Goal: Task Accomplishment & Management: Complete application form

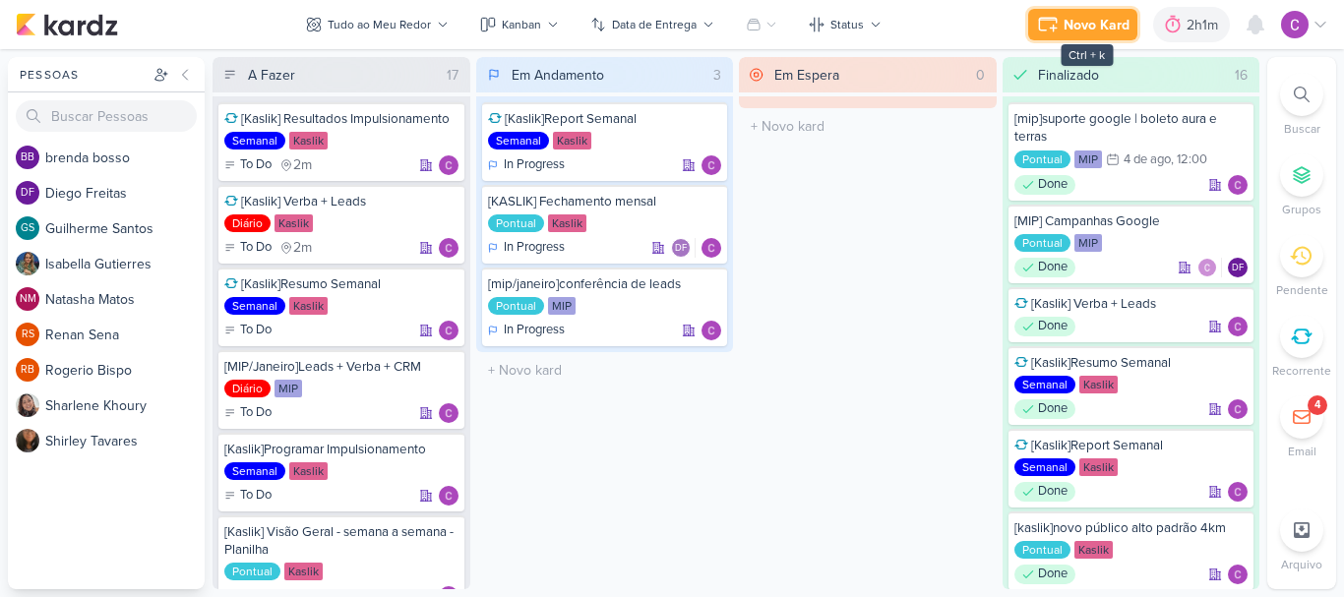
click at [1092, 17] on div "Novo Kard" at bounding box center [1097, 25] width 66 height 21
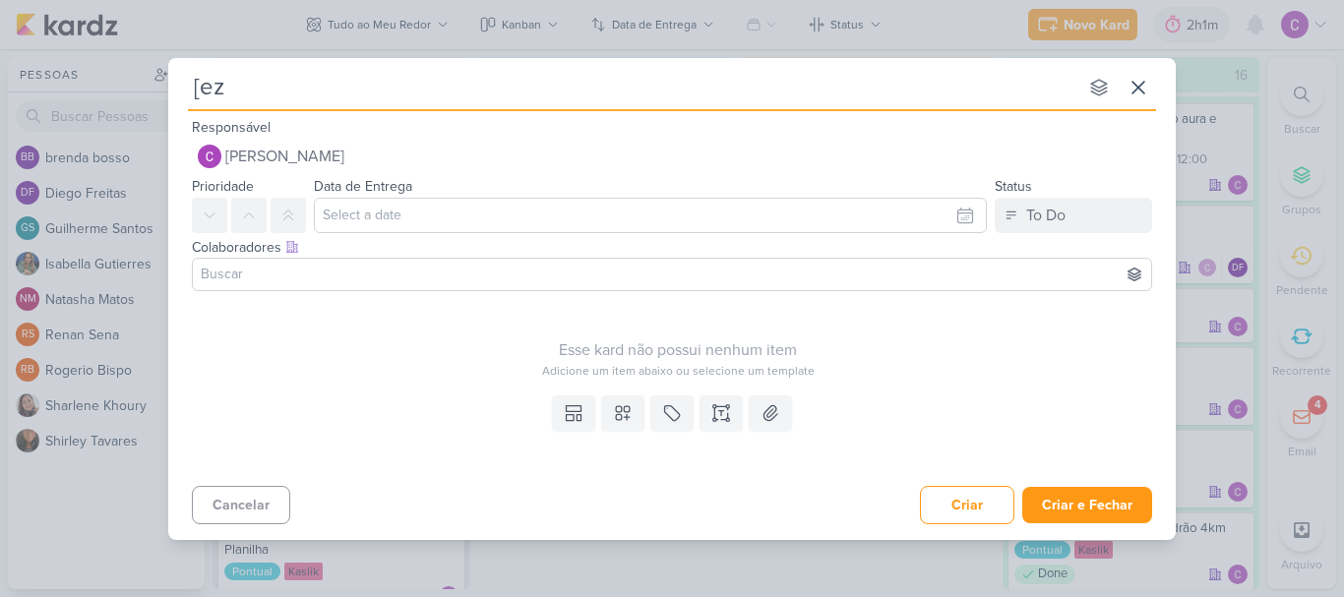
type input "[ezt"
type input "[eztec"
type input "[eztec]"
type input "[eztec]qr"
type input "[eztec]qrcode"
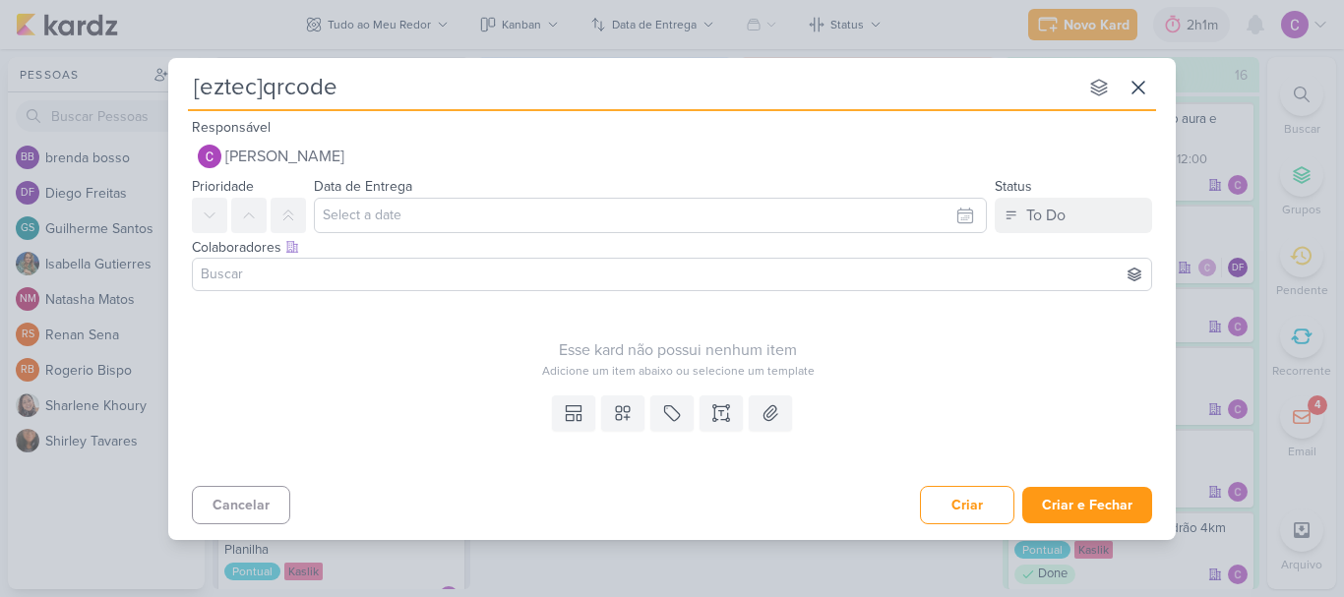
type input "[eztec]qrcode+"
type input "[eztec]qrcode+lin"
type input "[eztec]qrcode+link"
type input "[eztec]qrcode+link taguead"
type input "[eztec]qrcode+link tagueado"
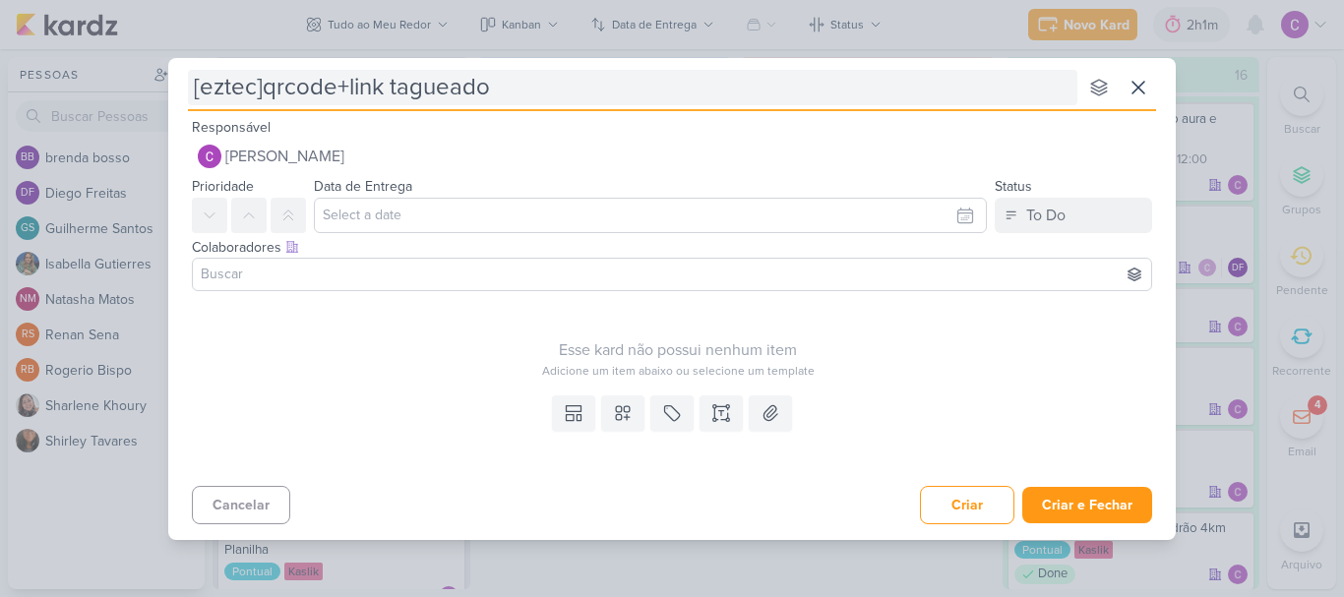
click at [332, 84] on input "[eztec]qrcode+link tagueado" at bounding box center [633, 87] width 890 height 35
type input "[eztec]qrcode +link tagueado"
click at [354, 88] on input "[eztec]qrcode +link tagueado" at bounding box center [633, 87] width 890 height 35
type input "[eztec]qrcode + link tagueado"
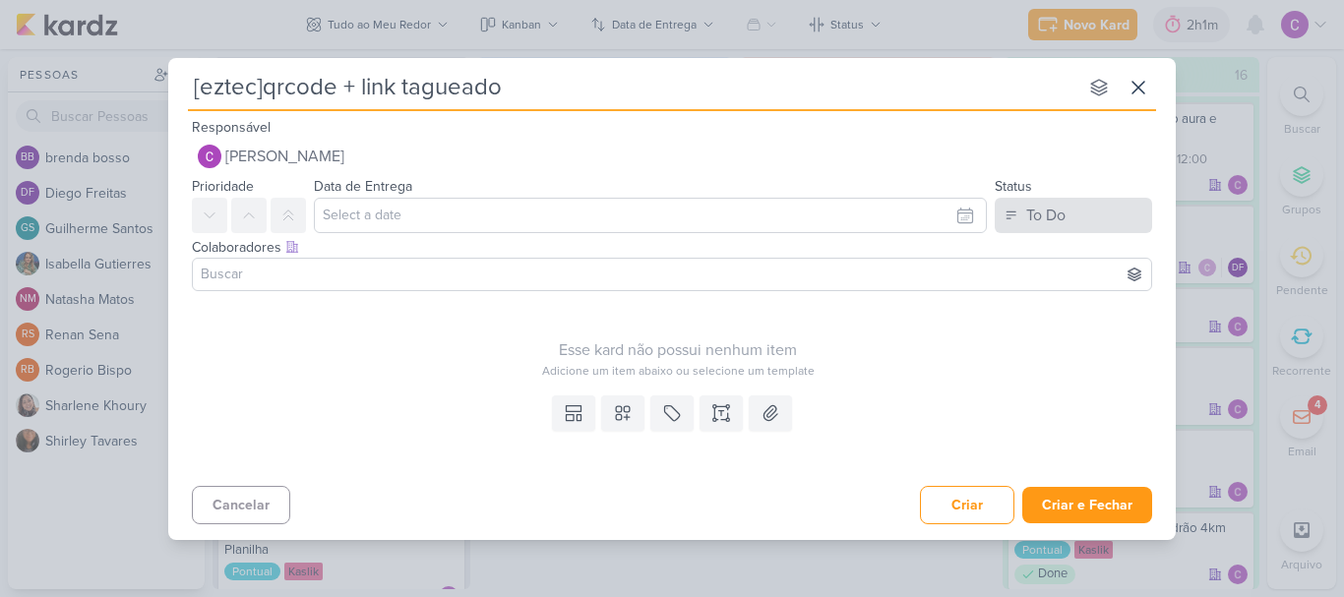
type input "[eztec]qrcode + link tagueado"
click at [1064, 220] on div "To Do" at bounding box center [1046, 216] width 39 height 24
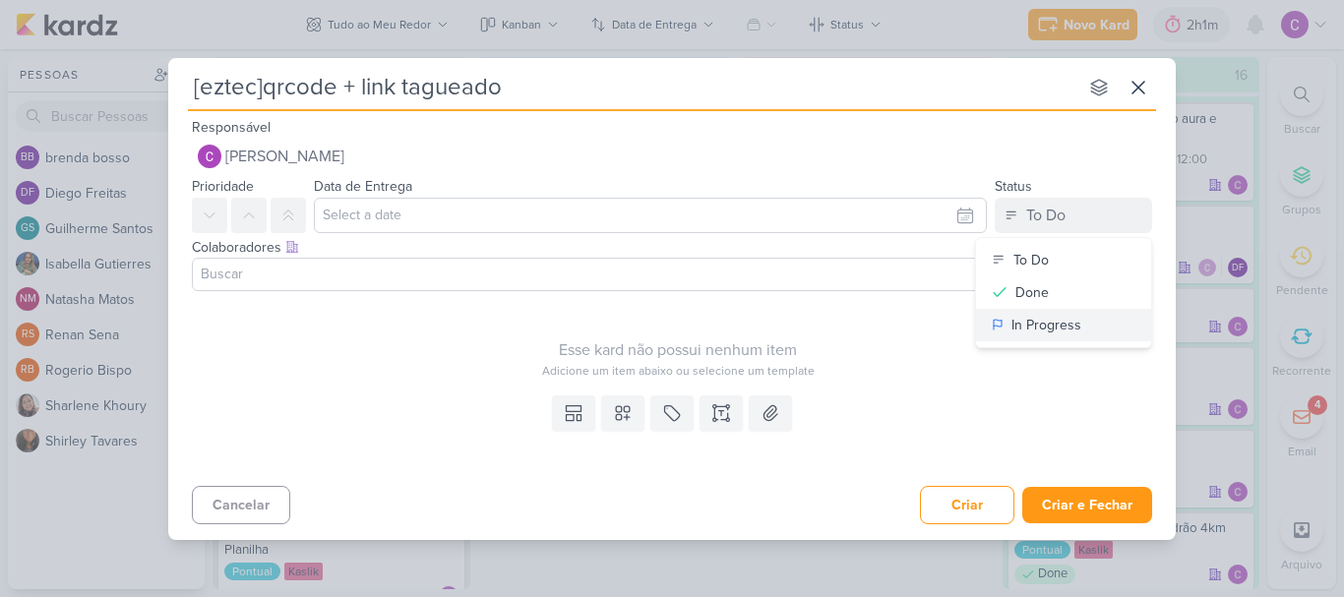
click at [1055, 319] on div "In Progress" at bounding box center [1047, 325] width 70 height 21
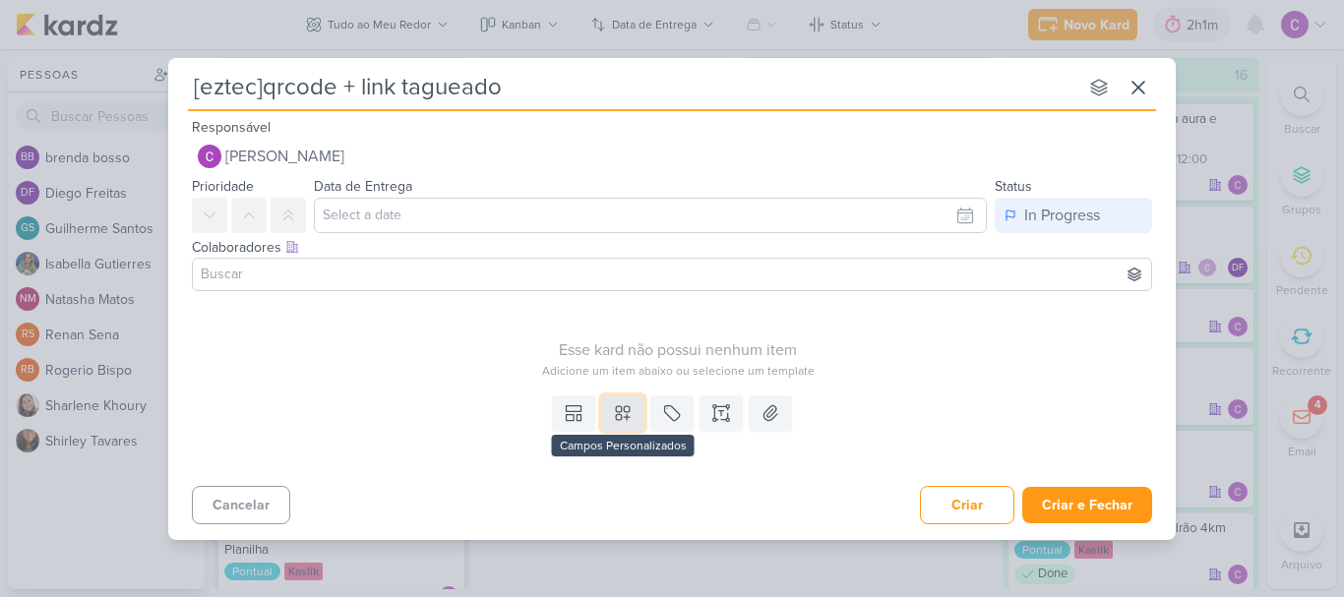
click at [625, 405] on icon at bounding box center [623, 414] width 20 height 20
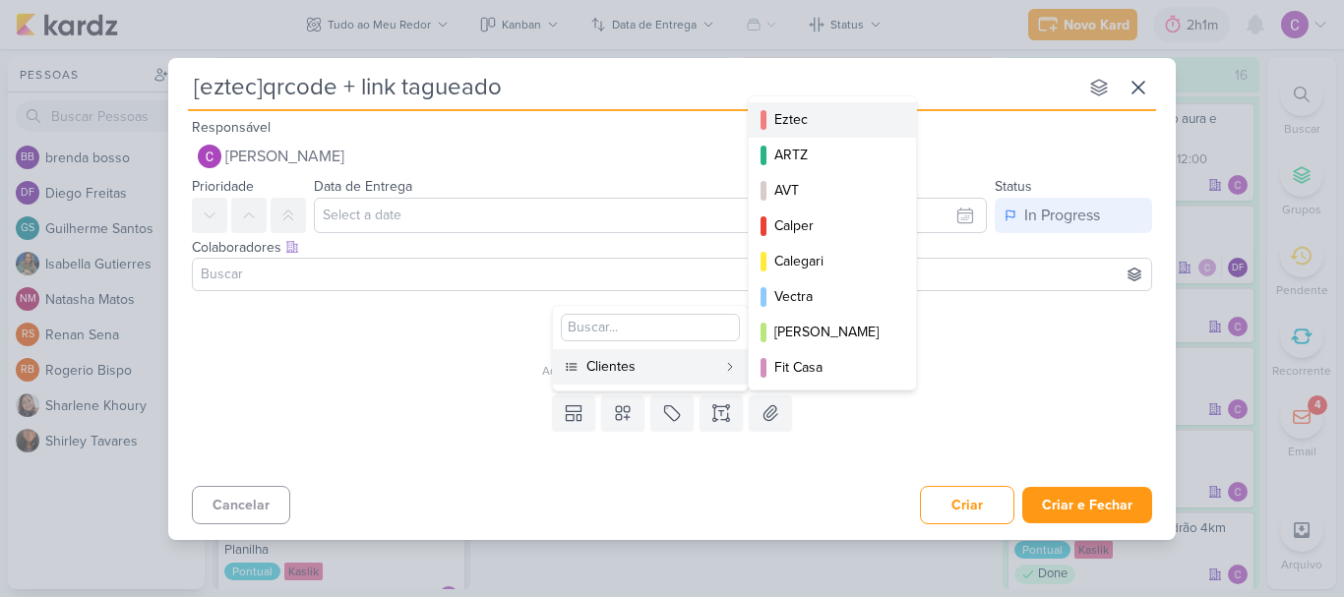
click at [793, 125] on div "Eztec" at bounding box center [834, 119] width 118 height 21
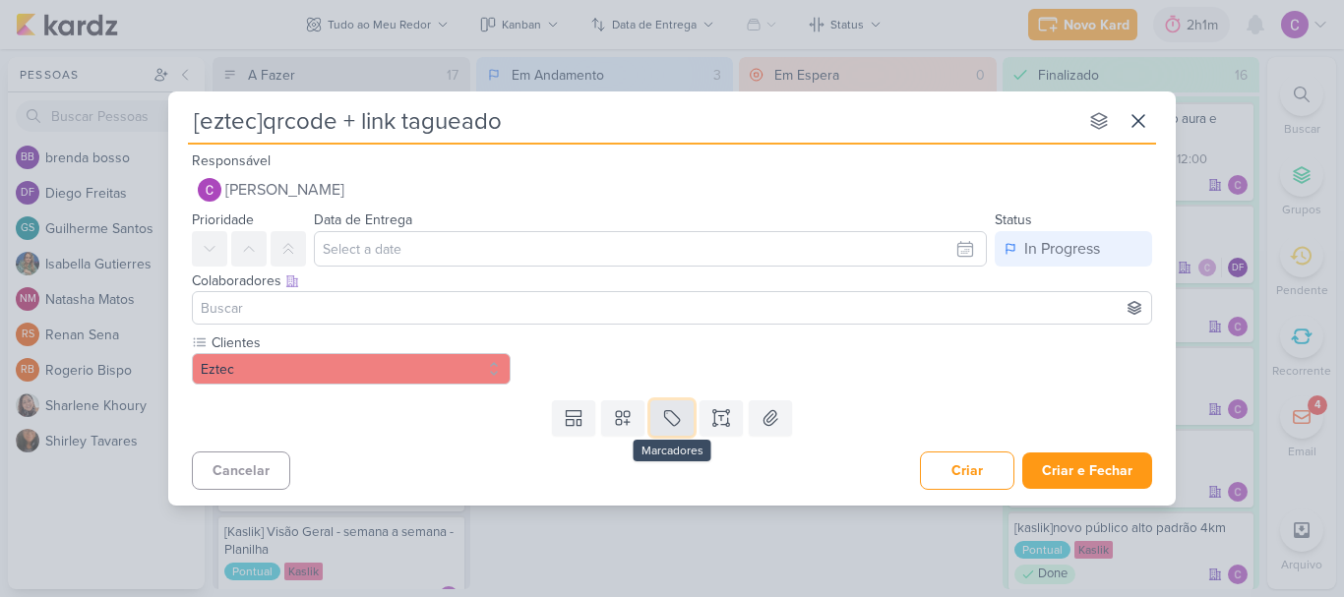
click at [664, 423] on icon at bounding box center [672, 418] width 20 height 20
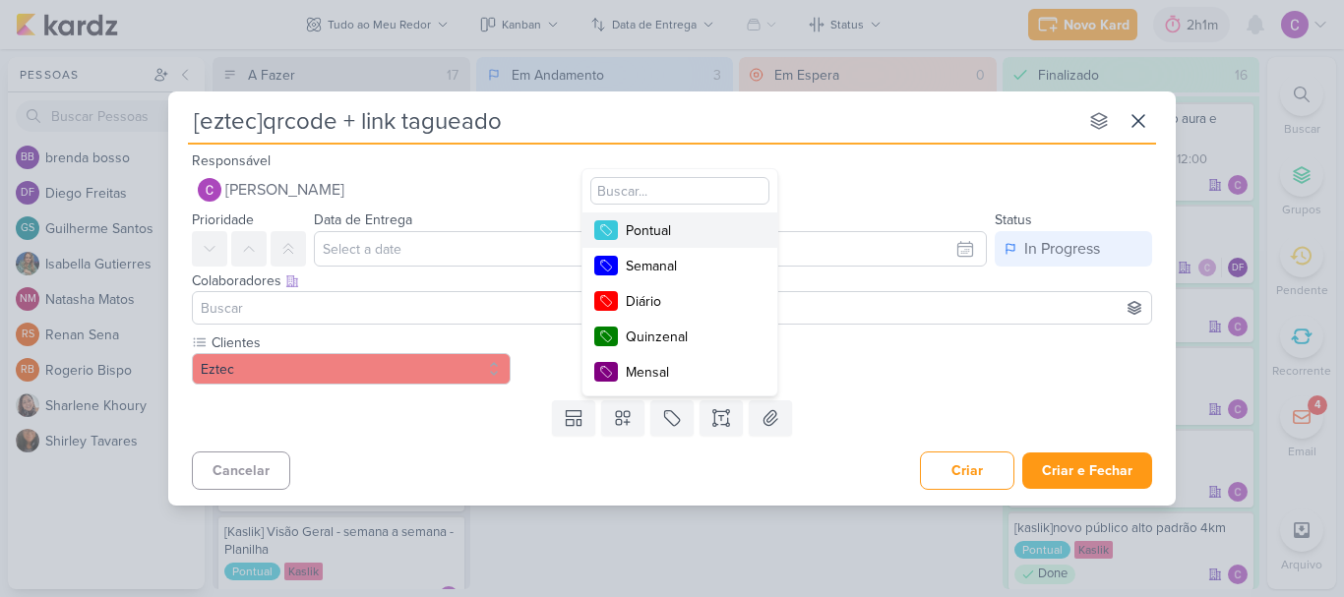
click at [658, 218] on button "Pontual" at bounding box center [680, 230] width 195 height 35
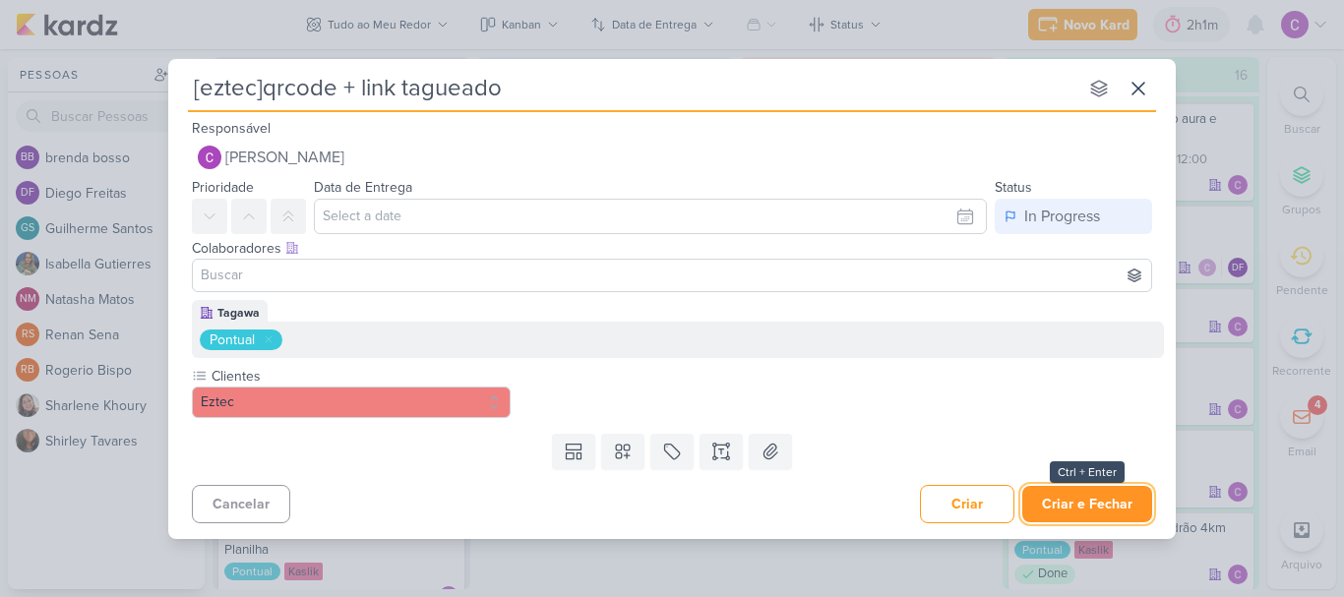
click at [1077, 509] on button "Criar e Fechar" at bounding box center [1088, 504] width 130 height 36
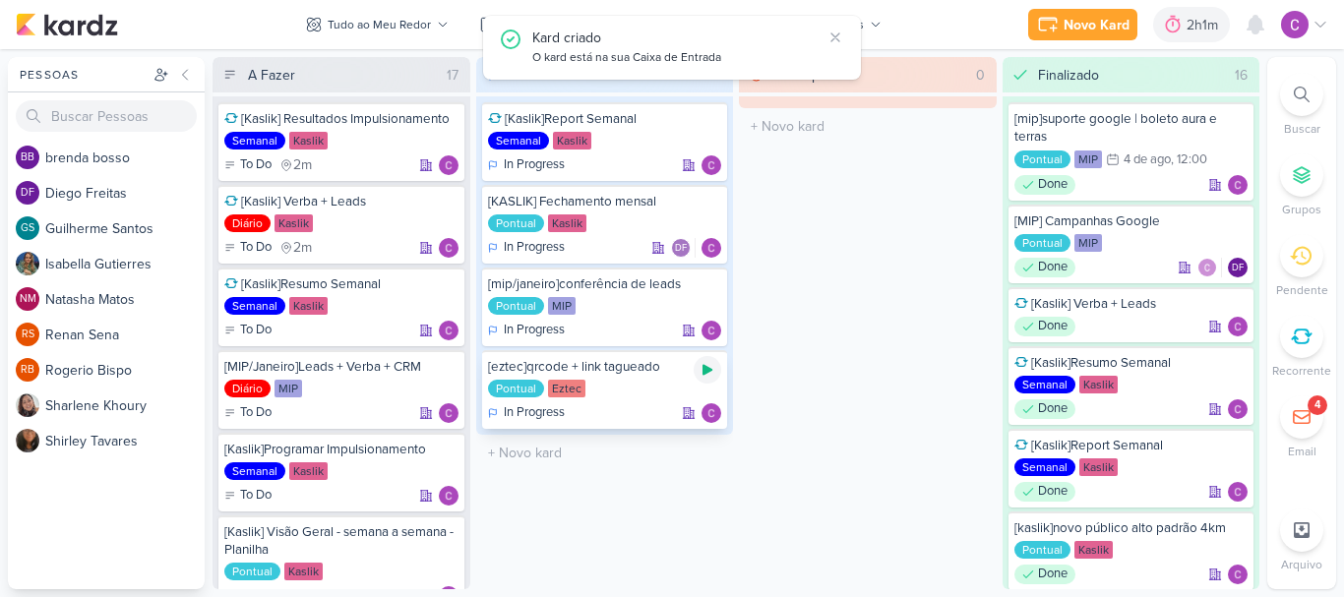
click at [707, 371] on icon at bounding box center [708, 370] width 10 height 11
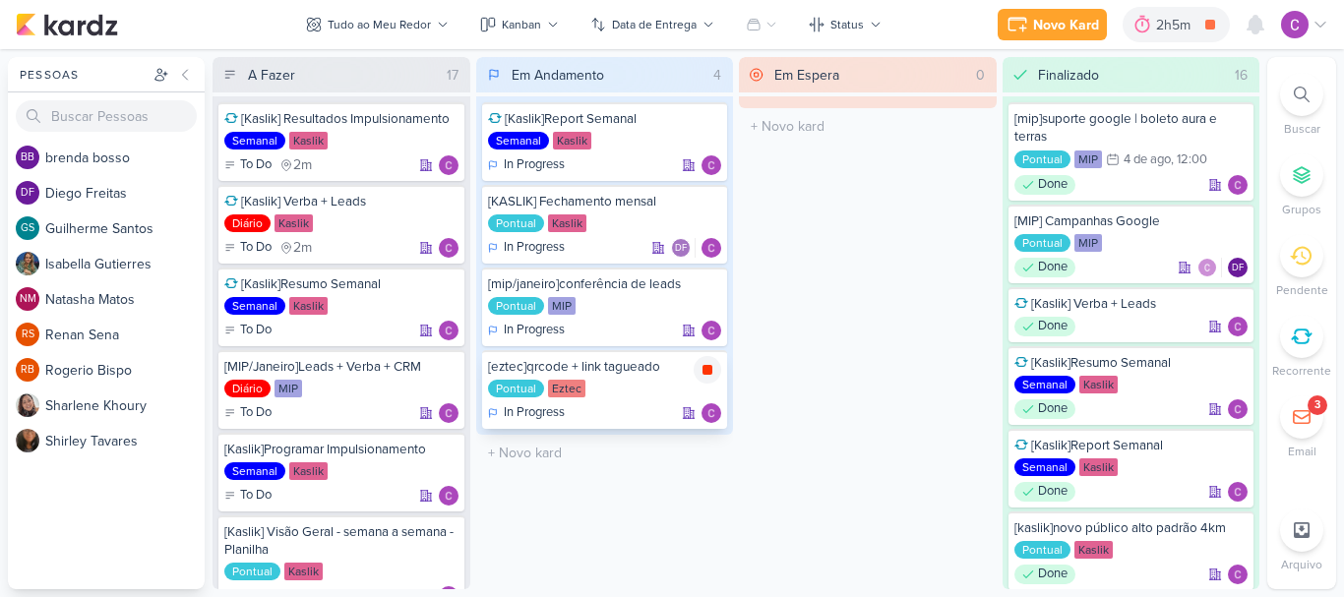
click at [708, 372] on icon at bounding box center [708, 370] width 10 height 10
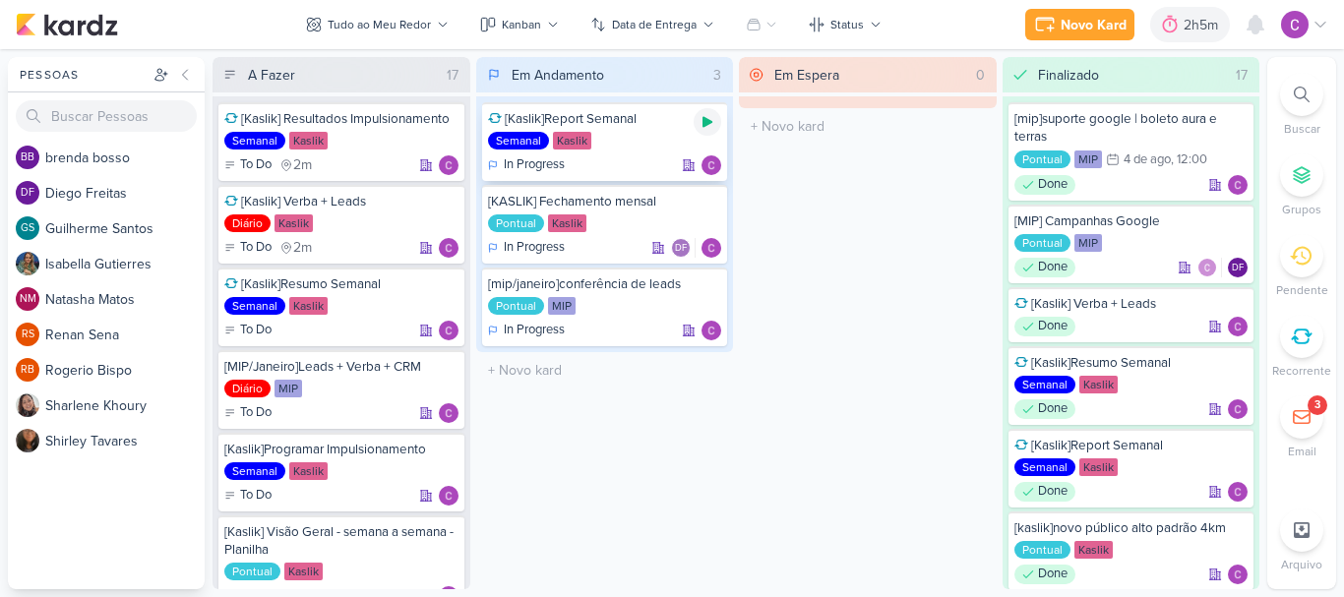
click at [708, 125] on icon at bounding box center [708, 122] width 10 height 11
